Goal: Task Accomplishment & Management: Use online tool/utility

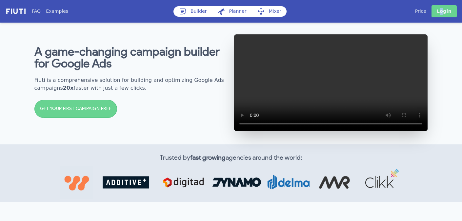
click at [443, 11] on link "Login" at bounding box center [444, 11] width 25 height 12
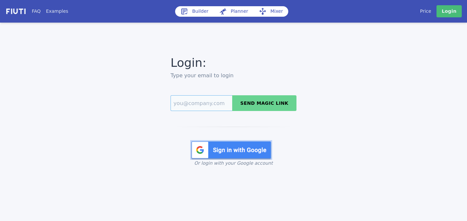
click at [192, 103] on input "Email" at bounding box center [202, 103] width 62 height 16
type input "[PERSON_NAME][EMAIL_ADDRESS][DOMAIN_NAME]"
click at [262, 98] on button "Send magic link" at bounding box center [264, 103] width 64 height 16
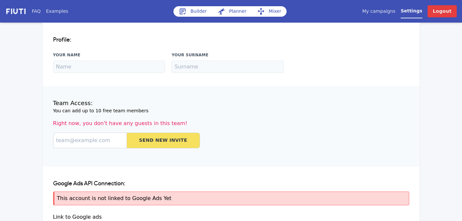
click at [194, 15] on link "Builder" at bounding box center [192, 11] width 39 height 10
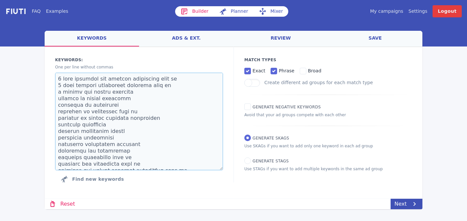
click at [162, 91] on textarea at bounding box center [139, 122] width 168 height 98
paste textarea "3 payments behind on mortgage avoiding foreclosure behind in mortgage behind on…"
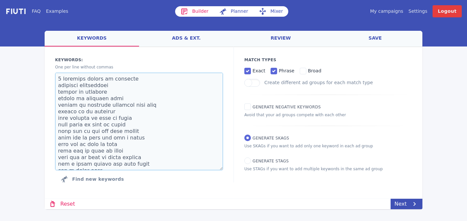
scroll to position [1834, 0]
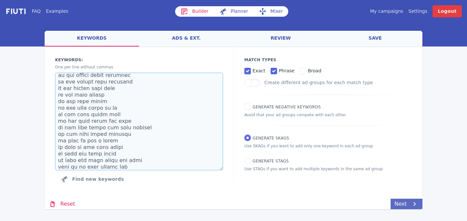
type textarea "3 payments behind on mortgage avoiding foreclosure behind in mortgage behind on…"
click at [413, 203] on icon at bounding box center [415, 204] width 8 height 8
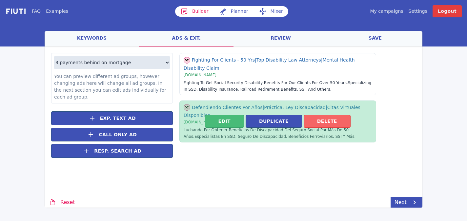
click at [330, 125] on button "Delete" at bounding box center [327, 121] width 47 height 13
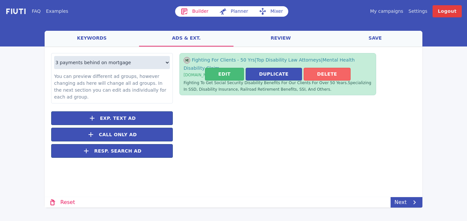
click at [334, 74] on button "Delete" at bounding box center [327, 74] width 47 height 13
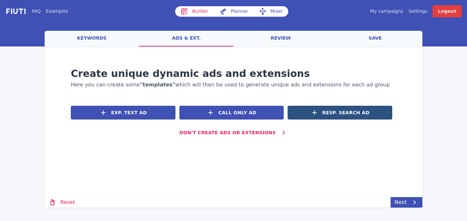
click at [351, 108] on button "Resp. Search Ad" at bounding box center [340, 113] width 105 height 14
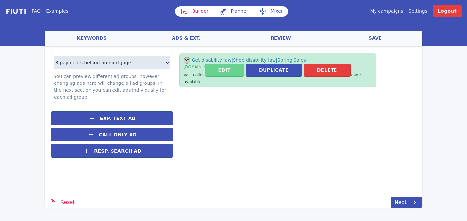
click at [233, 67] on button "Edit" at bounding box center [224, 70] width 39 height 13
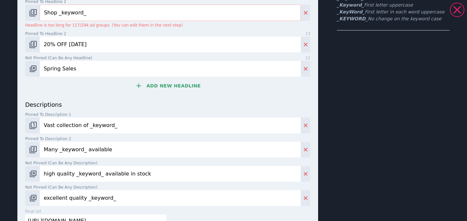
scroll to position [186, 0]
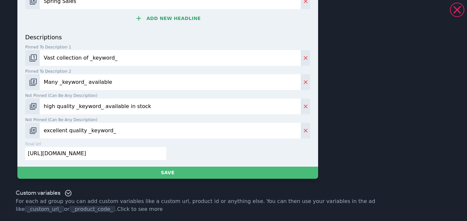
click at [128, 154] on input "https://books.com/?q=_keyword_" at bounding box center [95, 153] width 141 height 13
paste input "www.401homebuyers.com"
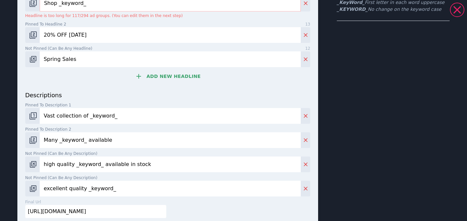
scroll to position [125, 0]
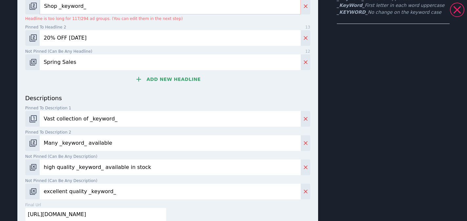
type input "https://www.401homebuyers.com"
click at [174, 82] on button "Add new headline" at bounding box center [167, 79] width 285 height 13
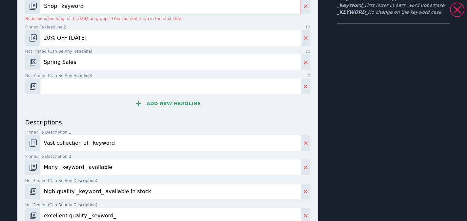
click at [172, 105] on button "Add new headline" at bounding box center [167, 103] width 285 height 13
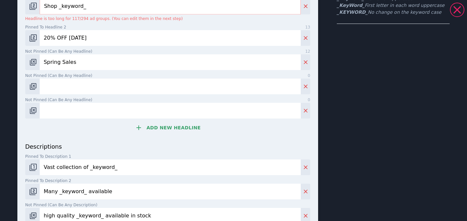
click at [174, 129] on button "Add new headline" at bounding box center [167, 127] width 285 height 13
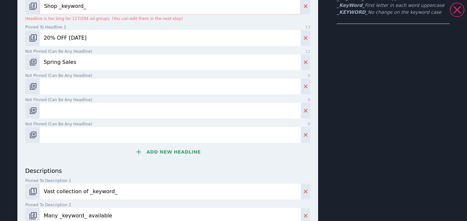
click at [174, 151] on button "Add new headline" at bounding box center [167, 152] width 285 height 13
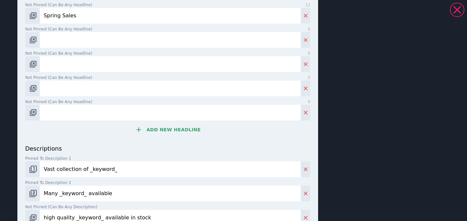
click at [178, 131] on button "Add new headline" at bounding box center [167, 129] width 285 height 13
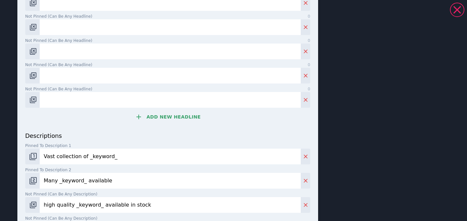
scroll to position [211, 0]
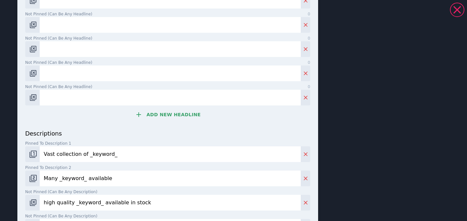
click at [177, 118] on button "Add new headline" at bounding box center [167, 114] width 285 height 13
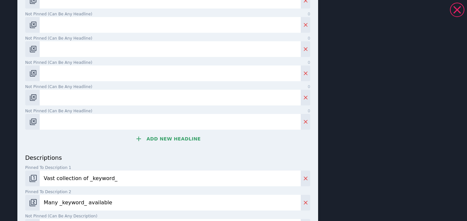
click at [178, 136] on button "Add new headline" at bounding box center [167, 139] width 285 height 13
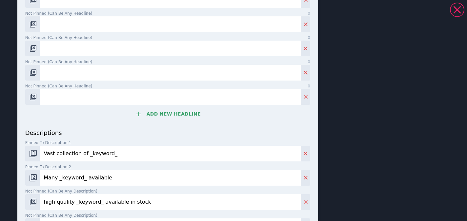
scroll to position [265, 0]
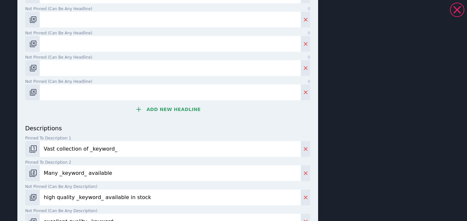
click at [170, 109] on button "Add new headline" at bounding box center [167, 109] width 285 height 13
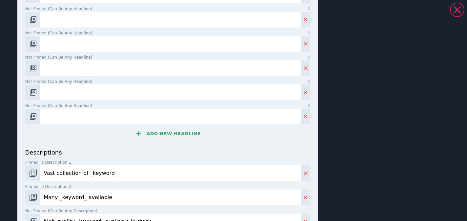
click at [170, 134] on button "Add new headline" at bounding box center [167, 133] width 285 height 13
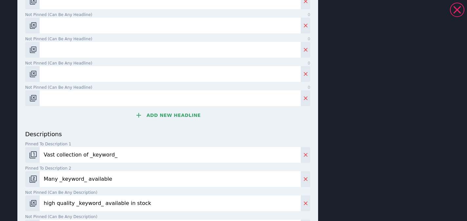
scroll to position [317, 0]
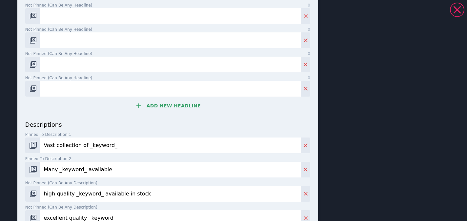
click at [174, 105] on button "Add new headline" at bounding box center [167, 105] width 285 height 13
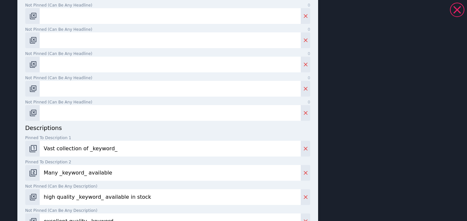
click at [165, 114] on input "Not pinned (Can be any headline) 0" at bounding box center [170, 113] width 261 height 16
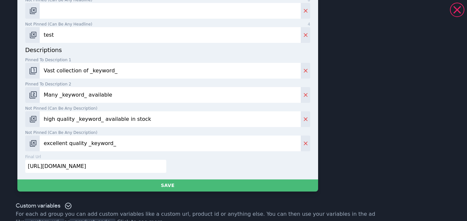
scroll to position [408, 0]
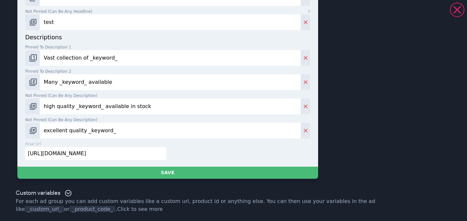
type input "test"
click at [190, 137] on input "excellent quality _keyword_" at bounding box center [170, 131] width 261 height 16
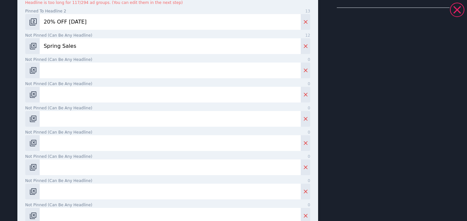
scroll to position [0, 0]
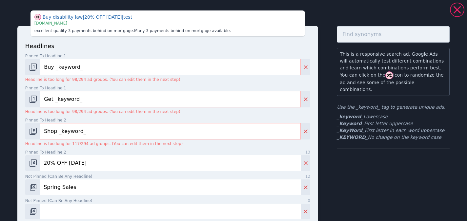
click at [109, 57] on label "Pinned to headline 1 13" at bounding box center [167, 56] width 285 height 6
click at [109, 59] on input "Buy _keyword_" at bounding box center [170, 67] width 261 height 16
click at [112, 67] on input "Buy _keyword_" at bounding box center [170, 67] width 261 height 16
paste input "Need To Sell Your House"
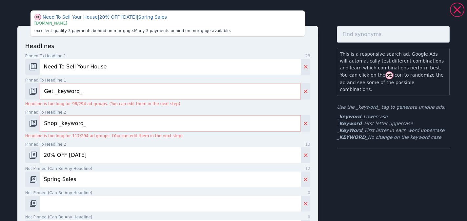
click at [87, 67] on input "Need To Sell Your House" at bounding box center [170, 67] width 261 height 16
click at [127, 71] on input "Need To Sell Your RI House" at bounding box center [170, 67] width 261 height 16
type input "Need To Sell Your RI House Now"
click at [88, 94] on input "Get _keyword_" at bounding box center [170, 91] width 261 height 16
paste input "Sell Your House Fast"
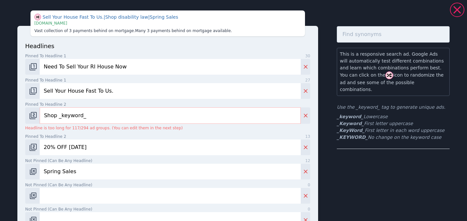
type input "Sell Your House Fast To Us."
click at [101, 124] on div "Pinned to headline 2 14 Shop _keyword_ Headline is too long for 117/294 ad grou…" at bounding box center [167, 117] width 285 height 30
click at [101, 120] on input "Shop _keyword_" at bounding box center [170, 116] width 261 height 16
paste input "No Realtors, In Any Condition, For Cash"
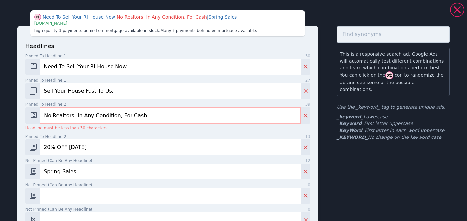
click at [114, 116] on input "No Realtors, In Any Condition, For Cash" at bounding box center [170, 116] width 261 height 16
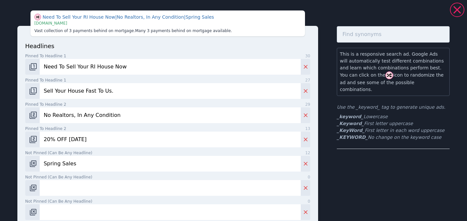
drag, startPoint x: 72, startPoint y: 113, endPoint x: 83, endPoint y: 114, distance: 10.9
click at [73, 113] on input "No Realtors, In Any Condition" at bounding box center [170, 116] width 261 height 16
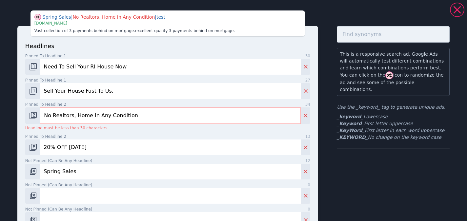
drag, startPoint x: 140, startPoint y: 113, endPoint x: 71, endPoint y: 114, distance: 68.2
click at [71, 114] on input "No Realtors, Home In Any Condition" at bounding box center [170, 116] width 261 height 16
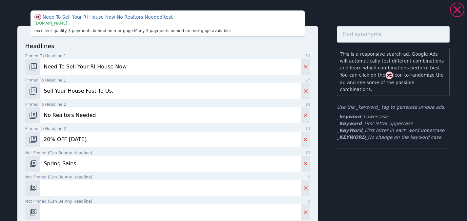
click at [45, 116] on input "No Realtors Needed" at bounding box center [170, 116] width 261 height 16
click at [99, 117] on input "No Realtors Needed" at bounding box center [170, 116] width 261 height 16
type input "No Realtors Needed - Ever."
click at [118, 136] on input "20% OFF Today" at bounding box center [170, 140] width 261 height 16
paste input "No Realtors, In Any Condition, For Cash"
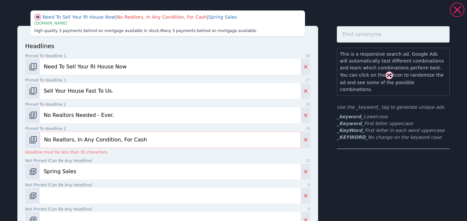
drag, startPoint x: 74, startPoint y: 139, endPoint x: 3, endPoint y: 134, distance: 71.7
click at [102, 140] on input "Home In Any Condition, For Cash" at bounding box center [170, 140] width 261 height 16
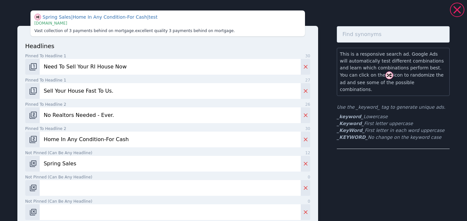
type input "Home In Any Condition-For Cash"
click at [144, 164] on input "Spring Sales" at bounding box center [170, 164] width 261 height 16
paste input "Fast, Easy, and Reliable way to sell your home"
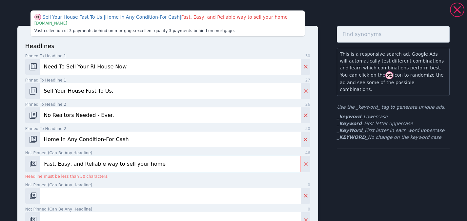
click at [65, 165] on input "Fast, Easy, and Reliable way to sell your home" at bounding box center [170, 164] width 261 height 16
click at [72, 164] on input "Fast, Easy, and Reliable way to sell your home" at bounding box center [170, 164] width 261 height 16
drag, startPoint x: 70, startPoint y: 164, endPoint x: 55, endPoint y: 164, distance: 15.1
click at [55, 164] on input "Fast, Easy, and Reliable way to sell your home" at bounding box center [170, 164] width 261 height 16
click at [63, 164] on input "Fast & Reliable Way To Sell Home" at bounding box center [170, 164] width 261 height 16
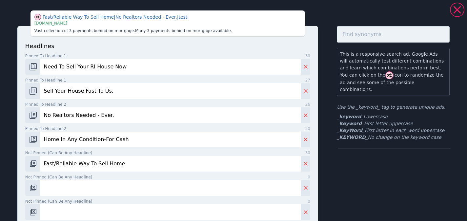
type input "Fast/Reliable Way To Sell Home"
click at [119, 187] on input "Not pinned (Can be any headline) 0" at bounding box center [170, 188] width 261 height 16
click at [105, 189] on input "Not pinned (Can be any headline) 0" at bounding box center [170, 188] width 261 height 16
paste input "Get Your No-Obligation All Cash Offer"
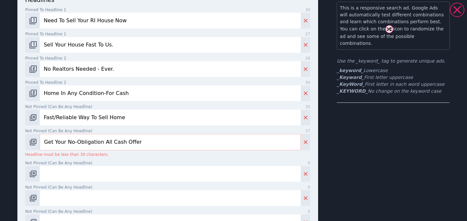
scroll to position [67, 0]
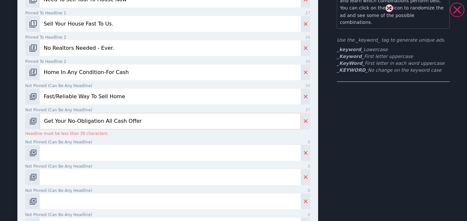
click at [60, 120] on input "Get Your No-Obligation All Cash Offer" at bounding box center [170, 121] width 261 height 16
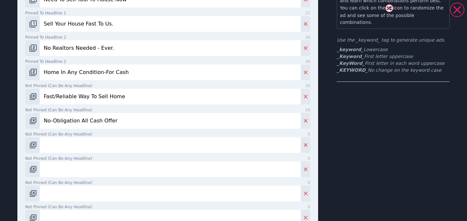
type input "No-Obligation All Cash Offer"
click at [78, 147] on input "Not pinned (Can be any headline) 0" at bounding box center [170, 145] width 261 height 16
click at [60, 145] on input "BBB-accredited Business." at bounding box center [170, 145] width 261 height 16
type input "BBB-Accredited Business."
click at [142, 171] on input "Not pinned (Can be any headline) 0" at bounding box center [170, 170] width 261 height 16
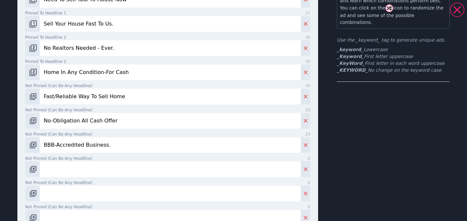
click at [101, 166] on input "Not pinned (Can be any headline) 0" at bounding box center [170, 170] width 261 height 16
paste input "no fees, no inspections, no showings"
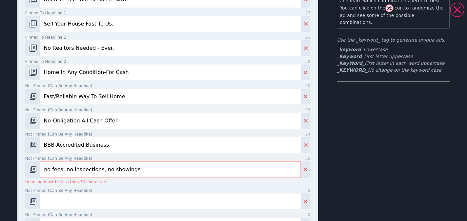
type input "no fees, no inspections, no showings"
click at [45, 146] on input "BBB-Accredited Business." at bounding box center [170, 145] width 261 height 16
click at [59, 146] on input "We're BBB-Accredited Biz." at bounding box center [170, 145] width 261 height 16
type input "We're A BBB-Accredited Biz."
click at [48, 169] on input "no fees, no inspections, no showings" at bounding box center [170, 170] width 261 height 16
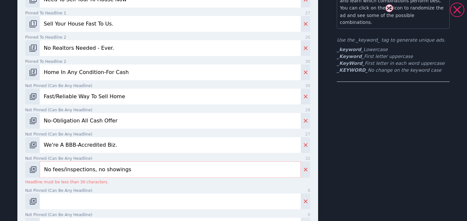
drag, startPoint x: 54, startPoint y: 169, endPoint x: 70, endPoint y: 169, distance: 16.1
click at [55, 169] on input "No fees/inspections, no showings" at bounding box center [170, 170] width 261 height 16
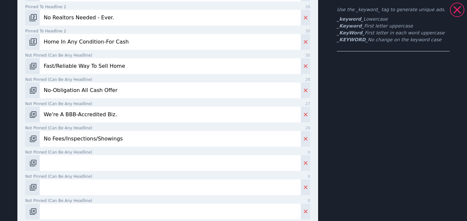
scroll to position [104, 0]
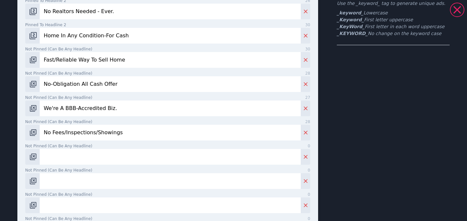
type input "No Fees/Inspections/Showings"
click at [109, 158] on input "Not pinned (Can be any headline) 0" at bounding box center [170, 157] width 261 height 16
paste input "Avoid Realtor Fees And Save Thousands"
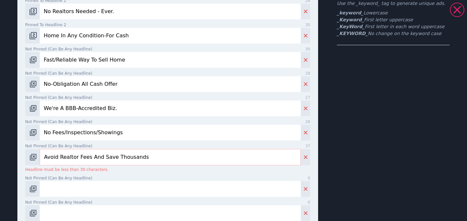
click at [88, 156] on input "Avoid Realtor Fees And Save Thousands" at bounding box center [170, 157] width 261 height 16
drag, startPoint x: 101, startPoint y: 157, endPoint x: 180, endPoint y: 163, distance: 78.6
click at [180, 163] on input "Avoid Realtor Fees-Save Thousands" at bounding box center [170, 157] width 261 height 16
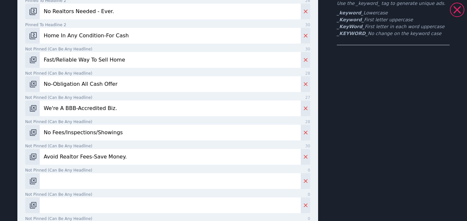
type input "Avoid Realtor Fees-Save Money."
click at [99, 182] on input "Not pinned (Can be any headline) 0" at bounding box center [170, 181] width 261 height 16
paste input "Sell Your House The Easy Way"
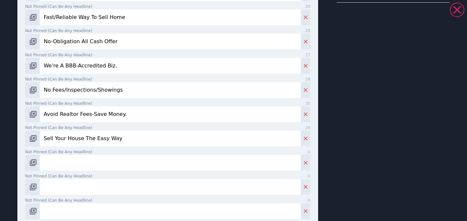
scroll to position [167, 0]
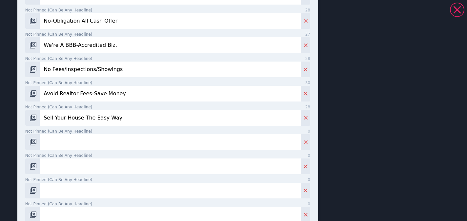
type input "Sell Your House The Easy Way"
click at [105, 139] on input "Not pinned (Can be any headline) 0" at bounding box center [170, 142] width 261 height 16
paste input "Chelsea and Brad"
click at [70, 141] on input "Chelsea and Brad" at bounding box center [170, 142] width 261 height 16
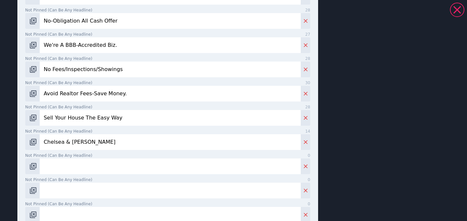
click at [92, 140] on input "Chelsea & Brad" at bounding box center [170, 142] width 261 height 16
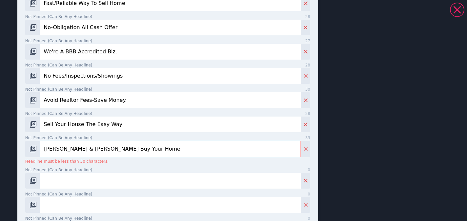
click at [87, 143] on input "Chelsea & Brad Will Buy Your Home" at bounding box center [170, 149] width 261 height 16
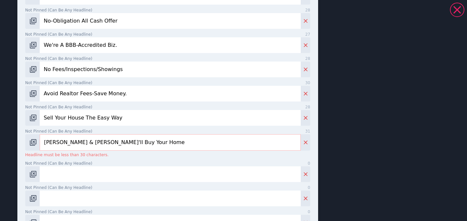
type input "Chelsea & Brad'll Buy Your Home"
click at [99, 175] on input "Not pinned (Can be any headline) 0" at bounding box center [170, 175] width 261 height 16
click at [79, 175] on input "Rated A+ In AAA" at bounding box center [170, 175] width 261 height 16
type input "Rated A+ On BBB Profile."
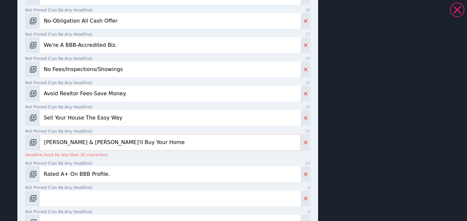
click at [70, 142] on input "Chelsea & Brad'll Buy Your Home" at bounding box center [170, 142] width 261 height 16
click at [85, 142] on input "Chelsea & Brad'll Buy Your Home" at bounding box center [170, 142] width 261 height 16
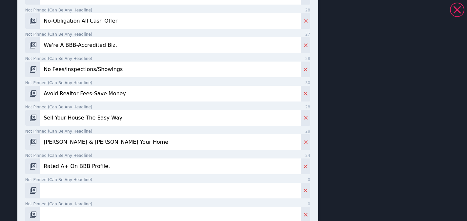
type input "Chelsea & Brad Buy Your Home"
click at [90, 194] on input "Not pinned (Can be any headline) 0" at bounding box center [170, 191] width 261 height 16
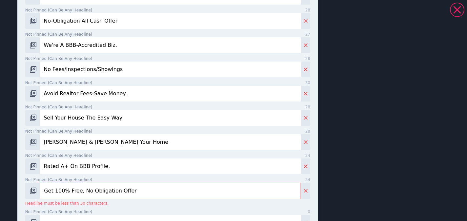
drag, startPoint x: 53, startPoint y: 192, endPoint x: 22, endPoint y: 186, distance: 32.0
click at [22, 186] on div "headlines Pinned to headline 1 30 Need To Sell Your RI House Now Pinned to head…" at bounding box center [167, 125] width 301 height 533
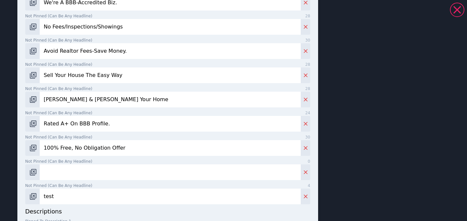
scroll to position [228, 0]
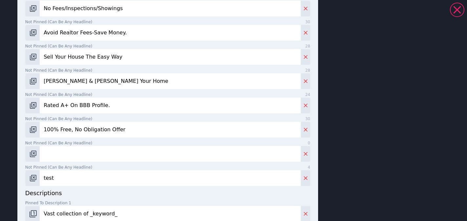
type input "100% Free, No Obligation Offer"
click at [103, 154] on input "Not pinned (Can be any headline) 0" at bounding box center [170, 154] width 261 height 16
click at [116, 154] on input "Not pinned (Can be any headline) 0" at bounding box center [170, 154] width 261 height 16
paste input "no obligation for you to accept our offer"
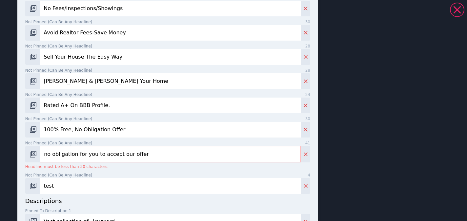
drag, startPoint x: 46, startPoint y: 153, endPoint x: 73, endPoint y: 156, distance: 26.8
click at [47, 153] on input "no obligation for you to accept our offer" at bounding box center [170, 154] width 261 height 16
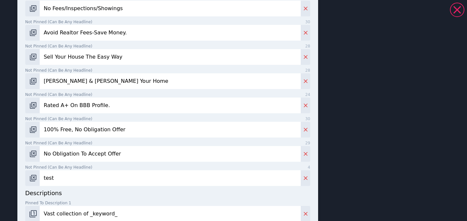
type input "No Obligation To Accept Offer"
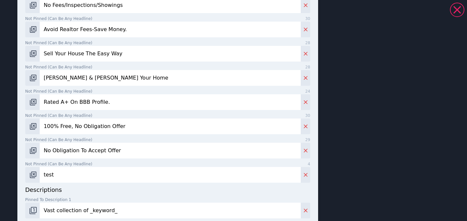
scroll to position [244, 0]
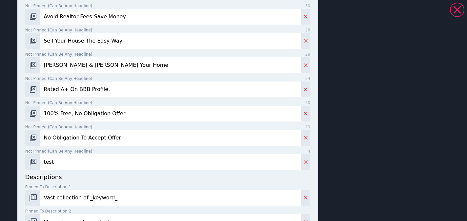
click at [92, 164] on input "test" at bounding box center [170, 162] width 261 height 16
paste input "sell your Rhode Island house to us"
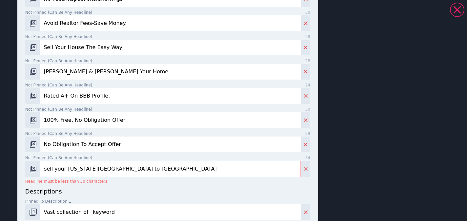
click at [45, 161] on input "sell your Rhode Island house to us" at bounding box center [170, 169] width 261 height 16
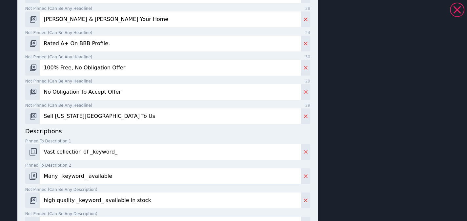
scroll to position [310, 0]
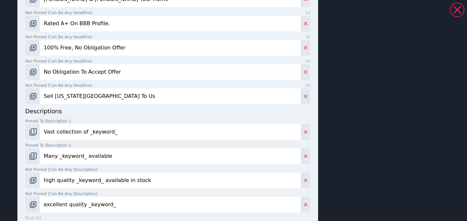
type input "Sell Rhode Island House To Us"
click at [142, 127] on input "Vast collection of _keyword_" at bounding box center [170, 132] width 261 height 16
paste input "You can save thousands in agent fees and closing costs by selling your home to …"
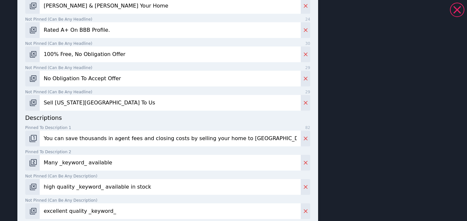
scroll to position [317, 0]
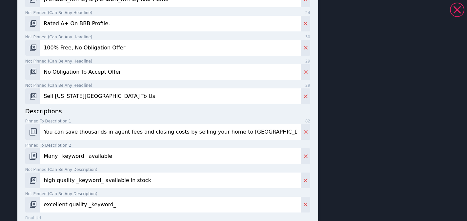
click at [56, 133] on input "You can save thousands in agent fees and closing costs by selling your home to …" at bounding box center [170, 132] width 261 height 16
click at [261, 137] on input "You Can Save Thousands In Agent Fees And Closing Costs By Selling Your Home to …" at bounding box center [170, 132] width 261 height 16
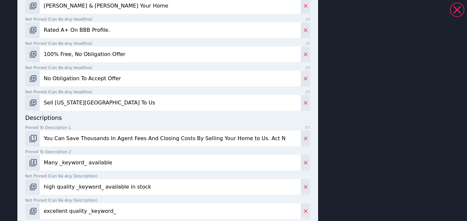
scroll to position [317, 0]
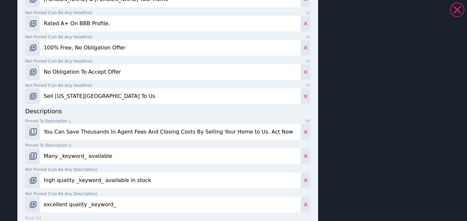
type input "You Can Save Thousands In Agent Fees And Closing Costs By Selling Your Home to …"
click at [123, 159] on input "Many _keyword_ available" at bounding box center [170, 157] width 261 height 16
paste input "Request an offer from us before you commit to an agent for at least a few month…"
click at [66, 157] on input "Request an offer from us before you commit to an agent for at least a few month…" at bounding box center [170, 157] width 261 height 16
type input "Request An Offer From Us Before You Commit To An Agent For At Least A Few Month…"
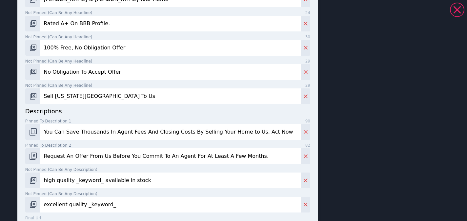
click at [134, 179] on input "high quality _keyword_ available in stock" at bounding box center [170, 181] width 261 height 16
paste input "When you sell your Rhode Island house to us, it doesn’t have to be that way!"
drag, startPoint x: 62, startPoint y: 181, endPoint x: 81, endPoint y: 181, distance: 19.7
click at [62, 181] on input "When you sell your Rhode Island house to us, it doesn’t have to be that way!" at bounding box center [170, 181] width 261 height 16
drag, startPoint x: 156, startPoint y: 180, endPoint x: 270, endPoint y: 190, distance: 113.9
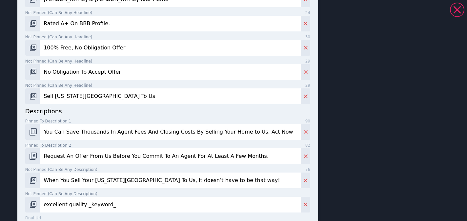
click at [270, 190] on div "descriptions Pinned to description 1 90 You Can Save Thousands In Agent Fees An…" at bounding box center [167, 160] width 285 height 106
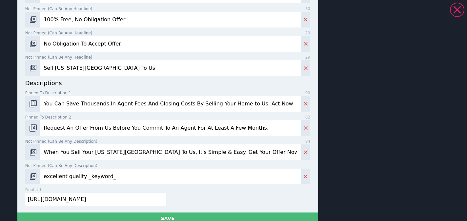
scroll to position [361, 0]
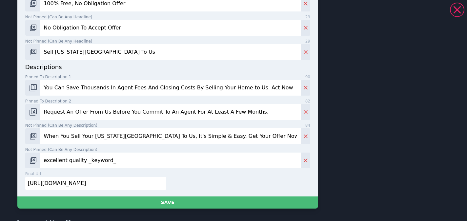
type input "When You Sell Your Rhode Island House To Us, It's Simple & Easy. Get Your Offer…"
click at [117, 156] on input "excellent quality _keyword_" at bounding box center [170, 161] width 261 height 16
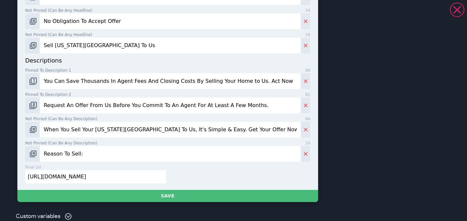
paste input "Needs Extensive Repairs"
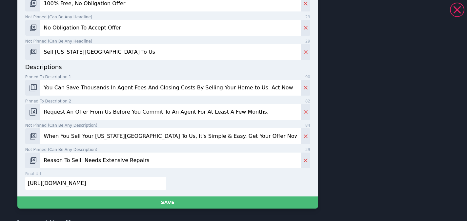
click at [95, 155] on input "Reason To Sell: Needs Extensive Repairs" at bounding box center [170, 161] width 261 height 16
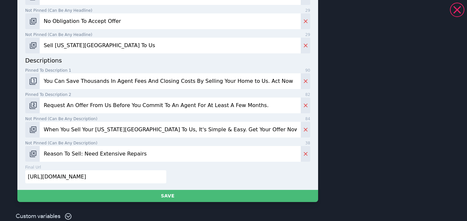
click at [147, 157] on input "Reason To Sell: Need Extensive Repairs" at bounding box center [170, 154] width 261 height 16
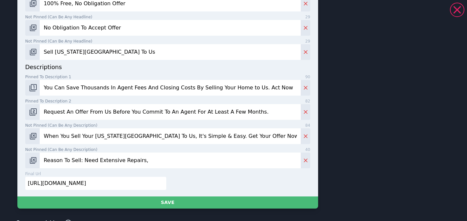
paste input "Flood Or Fire Damage"
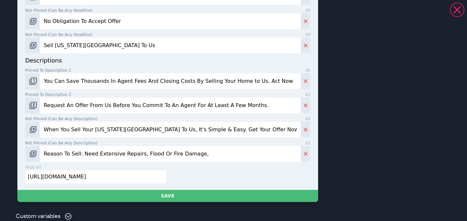
paste input "Tired Of Dealing With Tenants"
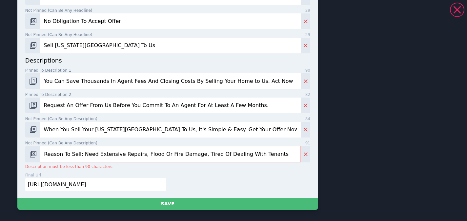
click at [236, 154] on input "Reason To Sell: Need Extensive Repairs, Flood Or Fire Damage, Tired Of Dealing …" at bounding box center [170, 154] width 261 height 16
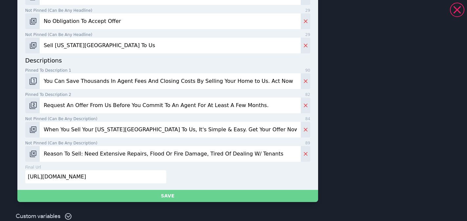
type input "Reason To Sell: Need Extensive Repairs, Flood Or Fire Damage, Tired Of Dealing …"
click at [184, 196] on button "Save" at bounding box center [167, 196] width 301 height 12
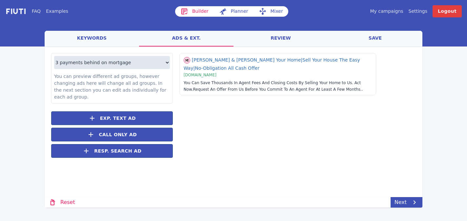
click at [279, 36] on link "review" at bounding box center [281, 39] width 94 height 16
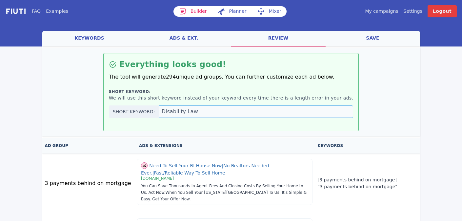
click at [165, 110] on div "Short keyword: Disability Law" at bounding box center [231, 112] width 245 height 12
type input "Buy Houses"
click at [372, 41] on link "save" at bounding box center [373, 39] width 94 height 16
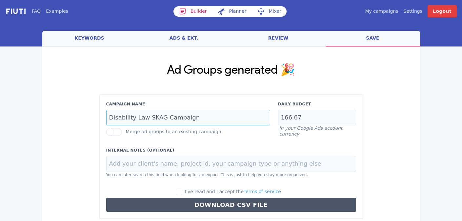
drag, startPoint x: 145, startPoint y: 118, endPoint x: 80, endPoint y: 111, distance: 66.1
click at [80, 111] on div "Ad Groups generated 🎉 Campaign Name Disability Law SKAG Campaign Merge ad group…" at bounding box center [231, 142] width 378 height 190
type input "We Buy Houses SKAG Campaign"
drag, startPoint x: 310, startPoint y: 120, endPoint x: 247, endPoint y: 107, distance: 64.3
click at [247, 107] on div "Campaign Name We Buy Houses SKAG Campaign Merge ad groups to an existing campai…" at bounding box center [231, 119] width 258 height 36
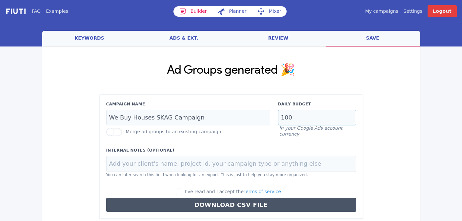
type input "100"
click at [182, 191] on input "I've read and I accept the Terms of service" at bounding box center [179, 192] width 7 height 7
checkbox input "true"
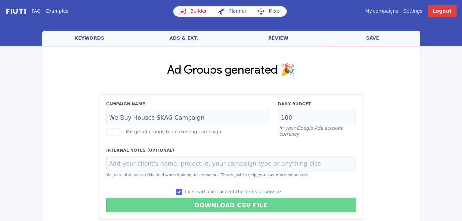
click at [191, 200] on button "Download CSV File" at bounding box center [231, 205] width 250 height 15
